Goal: Navigation & Orientation: Find specific page/section

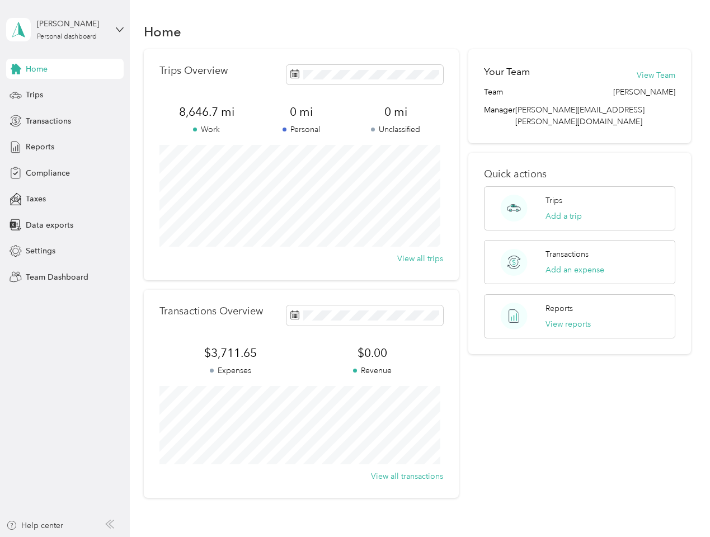
click at [355, 269] on div "Trips Overview 8,646.7 mi Work 0 mi Personal 0 mi Unclassified View all trips" at bounding box center [301, 164] width 315 height 231
click at [65, 30] on div "[PERSON_NAME]" at bounding box center [72, 24] width 70 height 12
click at [65, 69] on div "You’re signed in as [PERSON_NAME][EMAIL_ADDRESS][PERSON_NAME][DOMAIN_NAME] Team…" at bounding box center [187, 98] width 362 height 114
click at [16, 69] on div "You’re signed in as [PERSON_NAME][EMAIL_ADDRESS][PERSON_NAME][DOMAIN_NAME] Team…" at bounding box center [187, 98] width 362 height 114
click at [65, 95] on div "Trips" at bounding box center [64, 95] width 117 height 20
